Goal: Information Seeking & Learning: Understand process/instructions

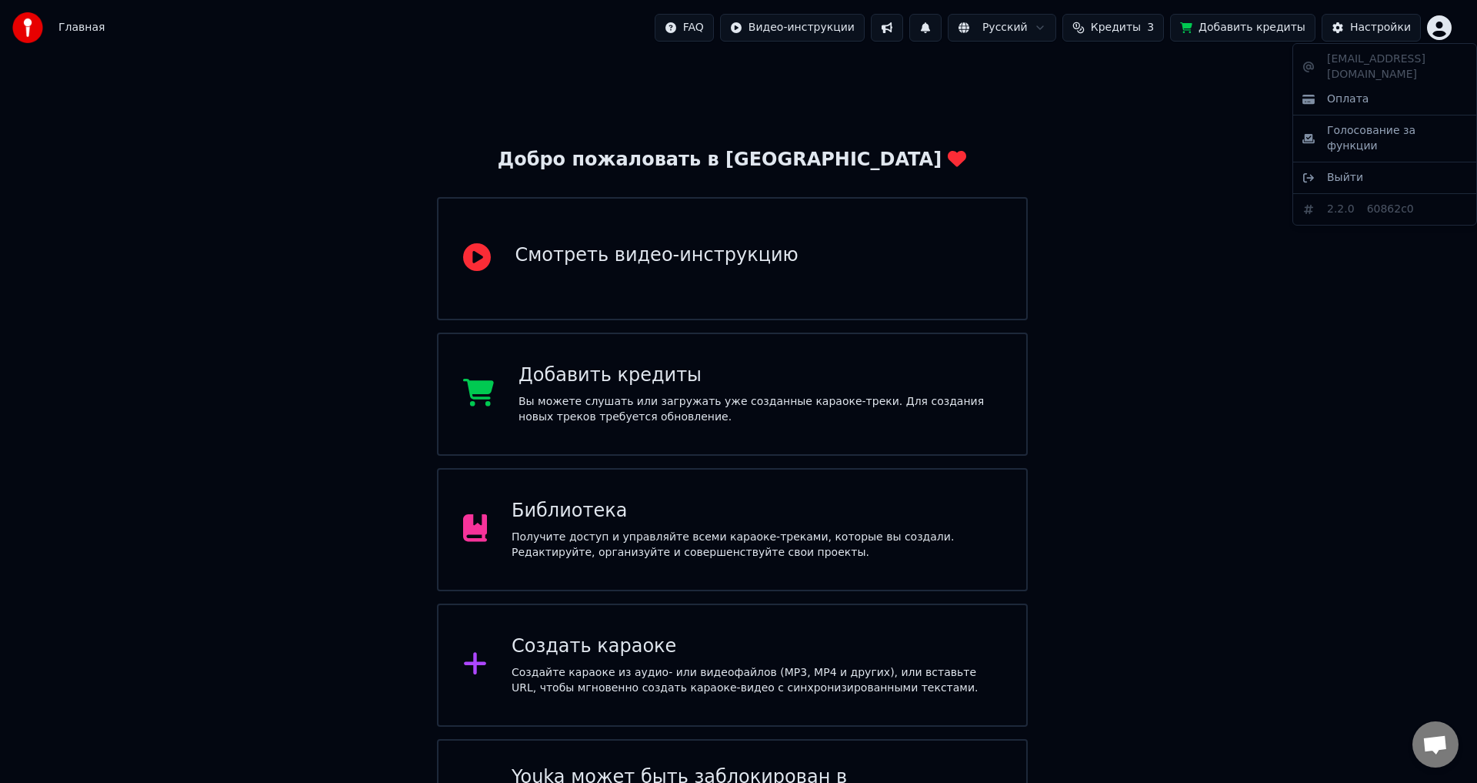
click at [1447, 22] on html "Главная FAQ Видео-инструкции Русский Кредиты 3 Добавить кредиты Настройки Добро…" at bounding box center [738, 438] width 1477 height 877
click at [1444, 27] on html "Главная FAQ Видео-инструкции Русский Кредиты 3 Добавить кредиты Настройки Добро…" at bounding box center [738, 438] width 1477 height 877
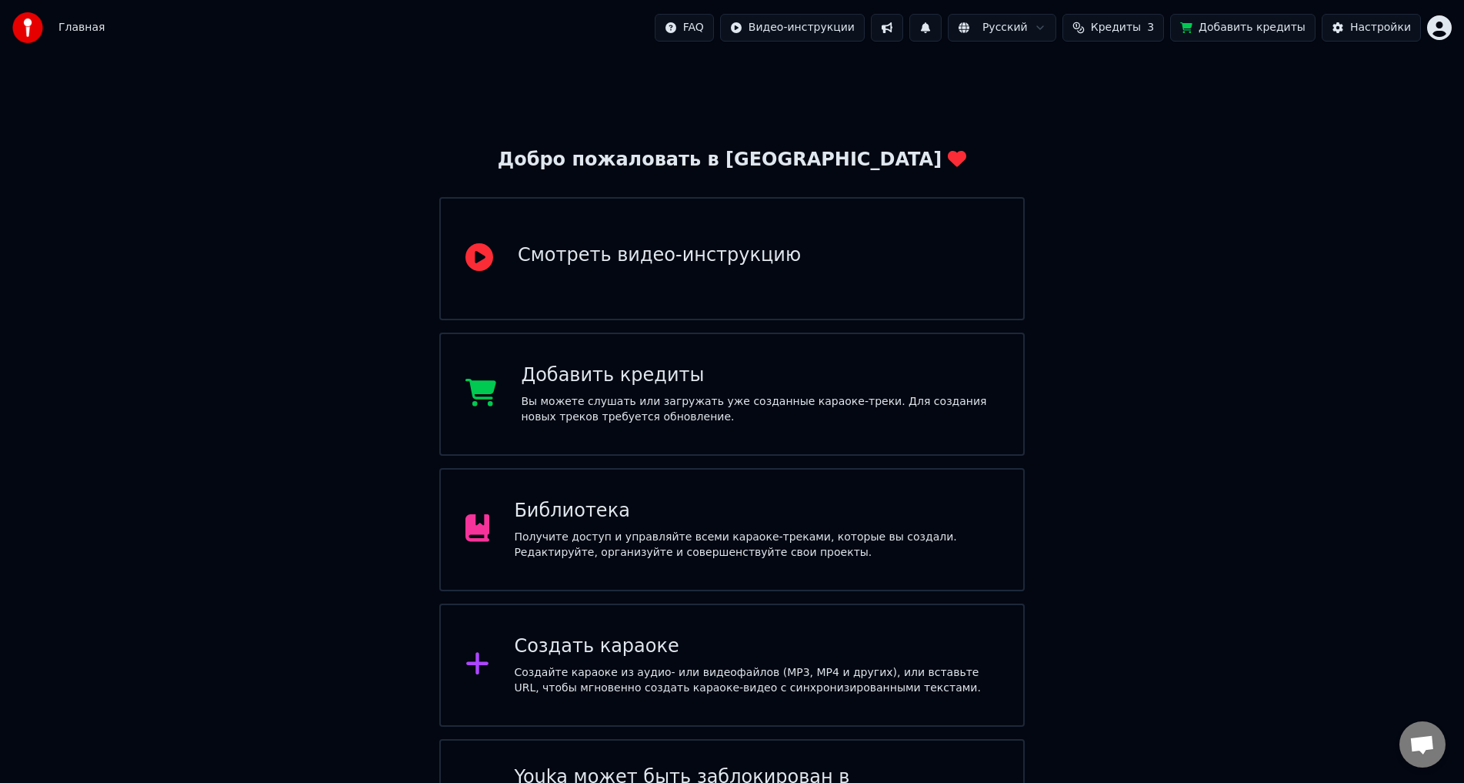
click at [1156, 142] on html "Главная FAQ Видео-инструкции Русский Кредиты 3 Добавить кредиты Настройки Добро…" at bounding box center [732, 438] width 1464 height 877
click at [1156, 142] on div "Добро пожаловать в Youka Смотреть видео-инструкцию Добавить кредиты Вы можете с…" at bounding box center [732, 466] width 1464 height 822
